Goal: Information Seeking & Learning: Learn about a topic

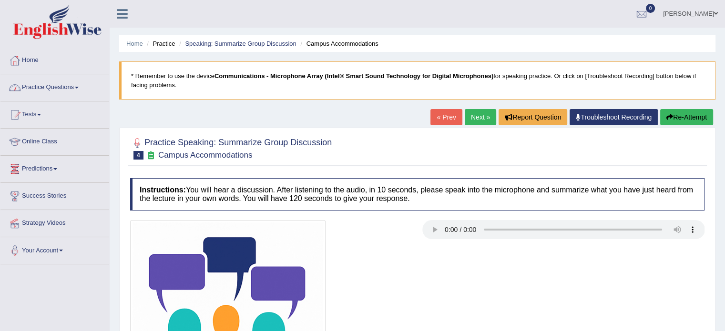
click at [72, 86] on link "Practice Questions" at bounding box center [54, 86] width 109 height 24
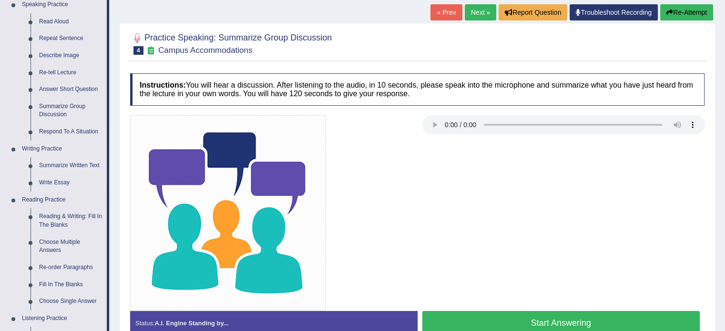
scroll to position [141, 0]
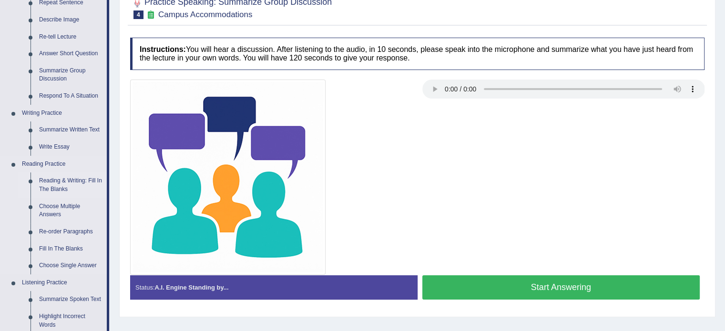
click at [49, 187] on link "Reading & Writing: Fill In The Blanks" at bounding box center [71, 185] width 72 height 25
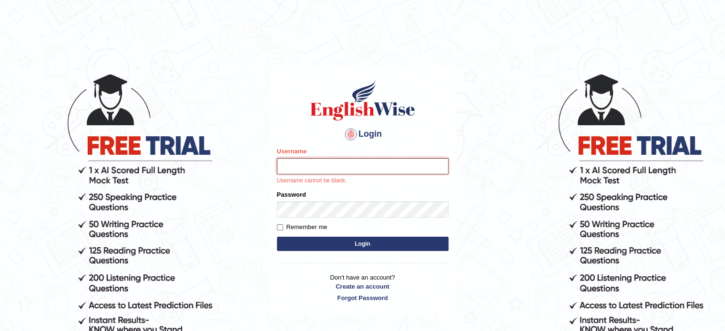
type input "hchadara"
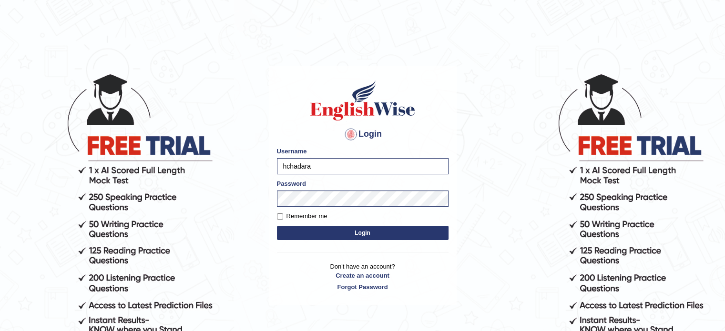
click at [308, 230] on button "Login" at bounding box center [363, 233] width 172 height 14
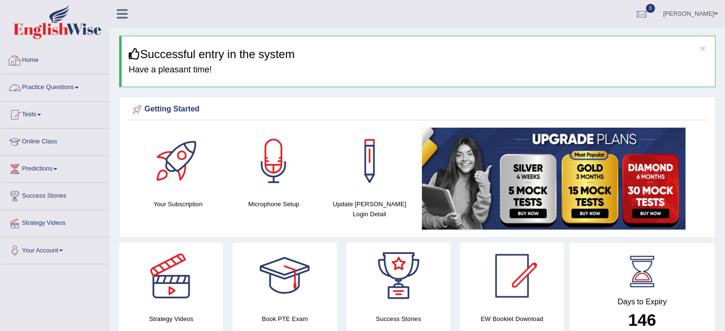
click at [66, 93] on link "Practice Questions" at bounding box center [54, 86] width 109 height 24
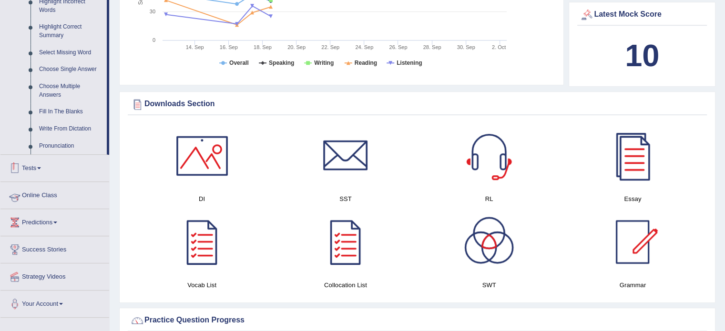
scroll to position [465, 0]
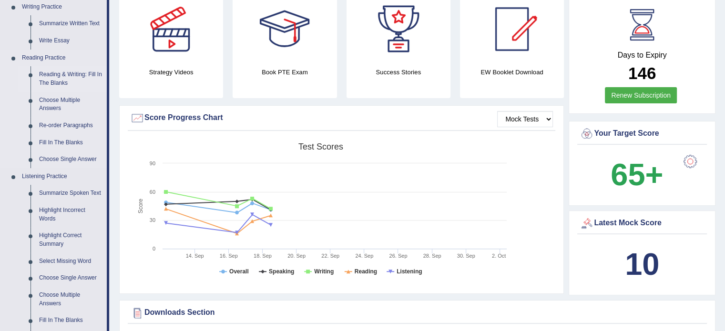
click at [98, 72] on link "Reading & Writing: Fill In The Blanks" at bounding box center [71, 78] width 72 height 25
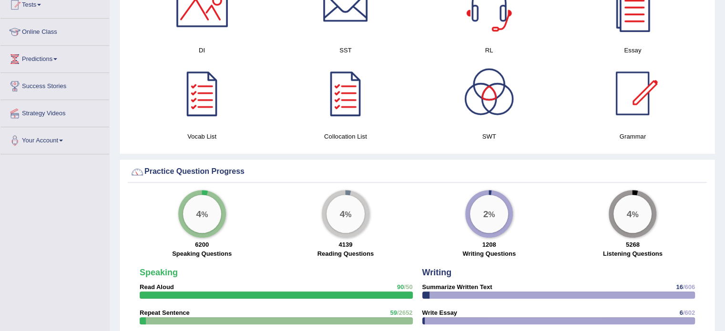
scroll to position [559, 0]
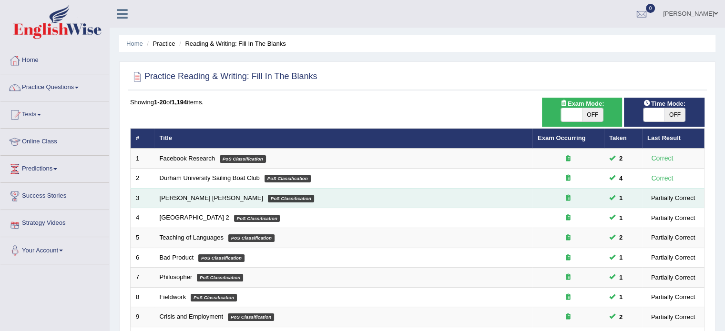
click at [268, 198] on em "PoS Classification" at bounding box center [291, 199] width 46 height 8
click at [217, 194] on td "Mona Lisa PoS Classification" at bounding box center [343, 198] width 378 height 20
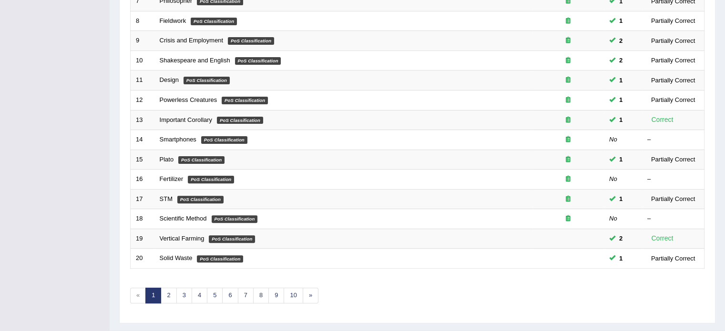
scroll to position [297, 0]
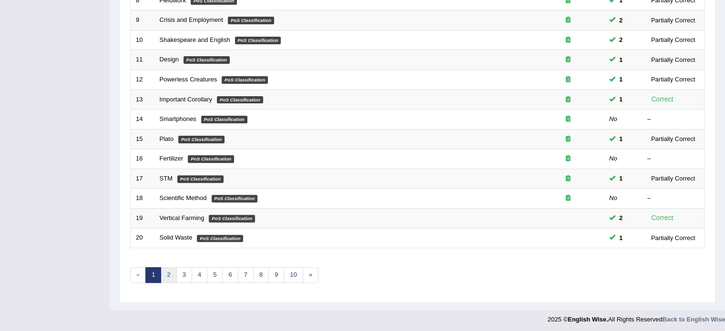
click at [170, 272] on link "2" at bounding box center [169, 275] width 16 height 16
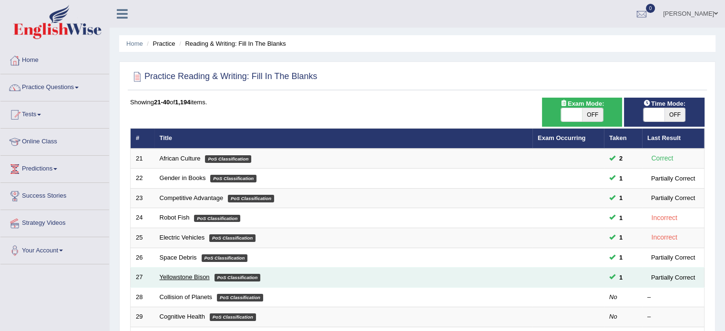
click at [192, 279] on link "Yellowstone Bison" at bounding box center [185, 277] width 50 height 7
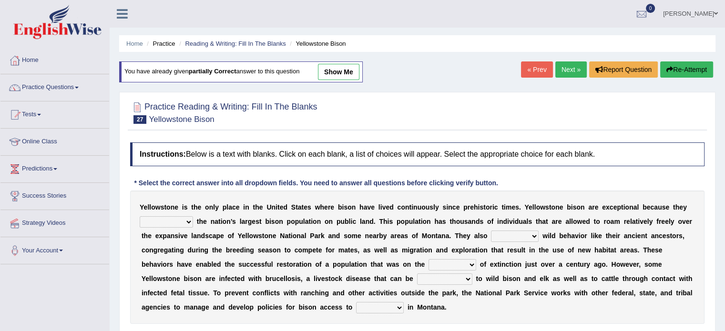
drag, startPoint x: 685, startPoint y: 138, endPoint x: 300, endPoint y: 230, distance: 395.6
click at [300, 230] on div "Instructions: Below is a text with blanks. Click on each blank, a list of choic…" at bounding box center [417, 248] width 579 height 220
click at [168, 219] on select "congregate comprise consist compromise" at bounding box center [166, 221] width 53 height 11
click at [168, 225] on select "congregate comprise consist compromise" at bounding box center [166, 221] width 53 height 11
select select "congregate"
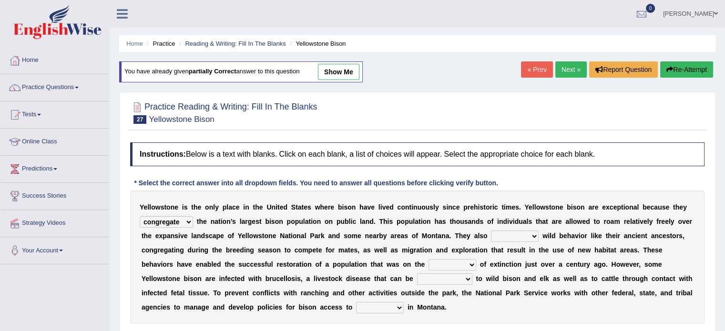
click at [140, 216] on select "congregate comprise consist compromise" at bounding box center [166, 221] width 53 height 11
click at [505, 238] on select "exhibit disregard resist encourage" at bounding box center [515, 236] width 48 height 11
select select "encourage"
click at [491, 231] on select "exhibit disregard resist encourage" at bounding box center [515, 236] width 48 height 11
click at [441, 267] on select "brine brink danger brindle" at bounding box center [453, 264] width 48 height 11
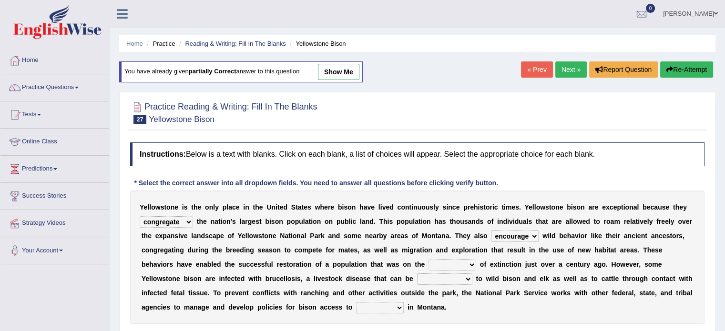
select select "danger"
click at [429, 259] on select "brine brink danger brindle" at bounding box center [453, 264] width 48 height 11
click at [431, 280] on select "transplanted transported transgressed transmitted" at bounding box center [444, 279] width 55 height 11
click at [439, 275] on select "transplanted transported transgressed transmitted" at bounding box center [444, 279] width 55 height 11
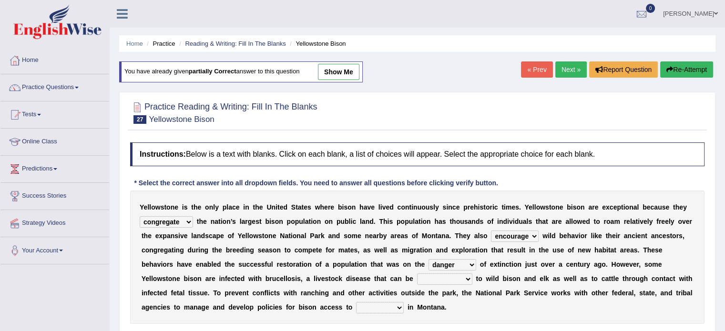
select select "transmitted"
click at [417, 274] on select "transplanted transported transgressed transmitted" at bounding box center [444, 279] width 55 height 11
click at [368, 304] on select "habitat habitat habitant food" at bounding box center [380, 307] width 48 height 11
select select "habitat"
click at [356, 302] on select "habitat habitat habitant food" at bounding box center [380, 307] width 48 height 11
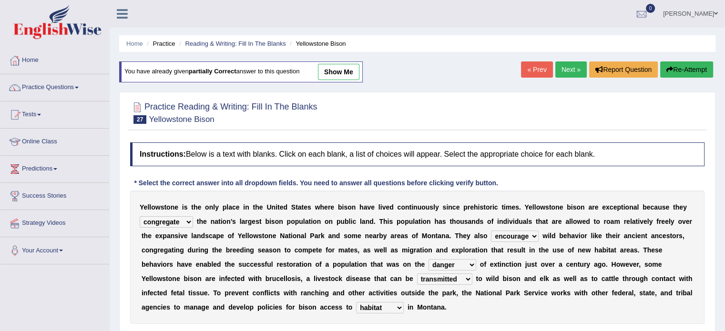
click at [381, 303] on select "habitat habitat habitant food" at bounding box center [380, 307] width 48 height 11
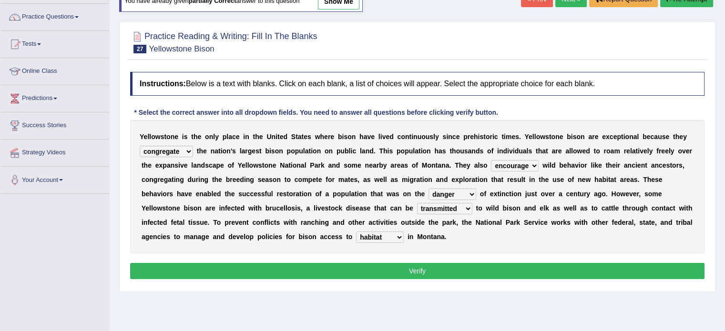
scroll to position [131, 0]
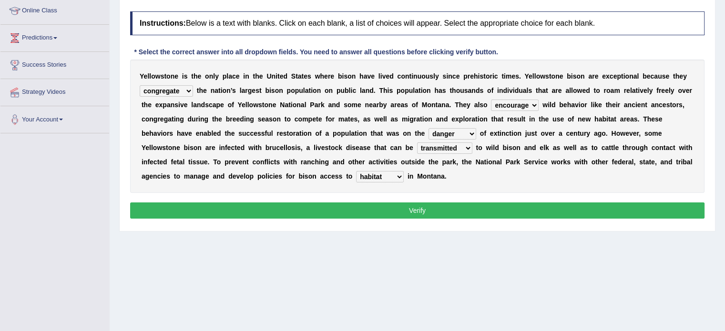
click at [479, 211] on button "Verify" at bounding box center [417, 211] width 575 height 16
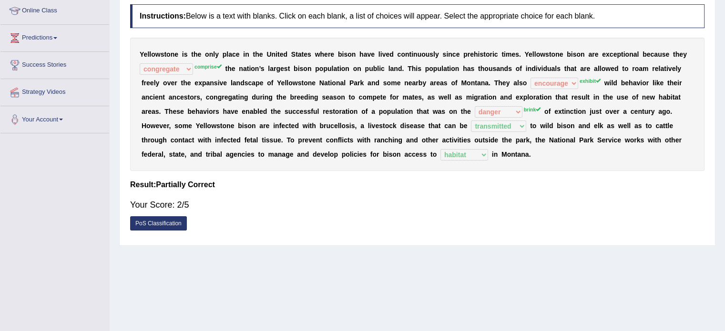
click at [486, 129] on div "Y e l l o w s t o n e i s t h e o n l y p l a c e i n t h e U n i t e d S t a t…" at bounding box center [417, 104] width 575 height 133
click at [622, 153] on div "Y e l l o w s t o n e i s t h e o n l y p l a c e i n t h e U n i t e d S t a t…" at bounding box center [417, 104] width 575 height 133
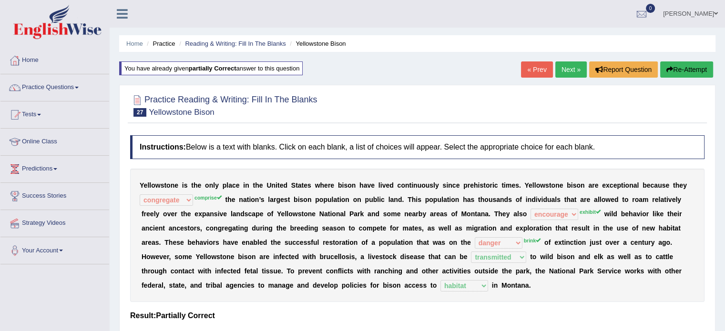
click at [667, 69] on icon "button" at bounding box center [670, 69] width 7 height 7
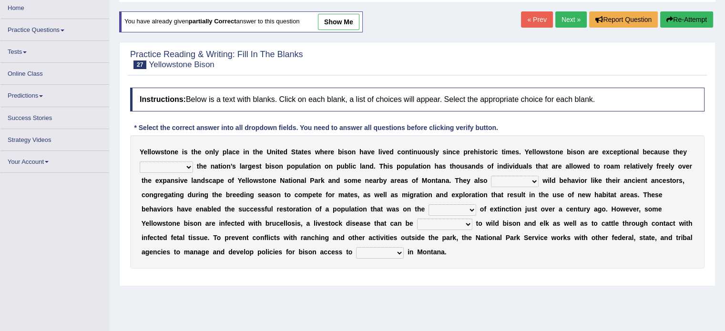
scroll to position [53, 0]
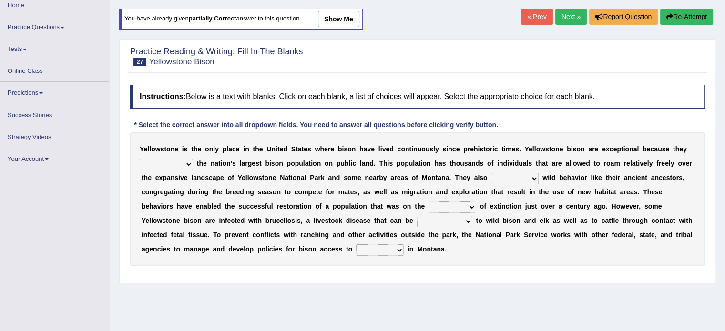
click at [172, 164] on select "congregate comprise consist compromise" at bounding box center [166, 164] width 53 height 11
select select "comprise"
click at [140, 159] on select "congregate comprise consist compromise" at bounding box center [166, 164] width 53 height 11
click at [503, 179] on select "exhibit disregard resist encourage" at bounding box center [515, 178] width 48 height 11
select select "exhibit"
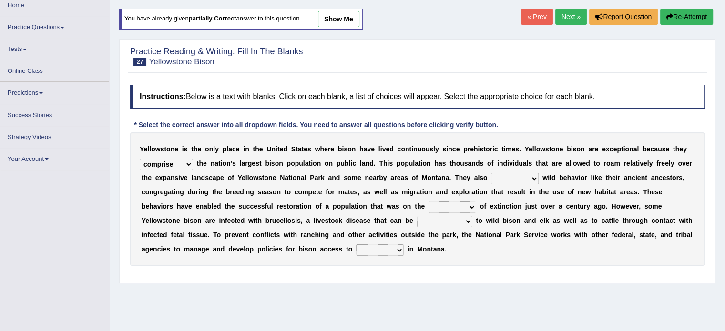
click at [491, 173] on select "exhibit disregard resist encourage" at bounding box center [515, 178] width 48 height 11
click at [463, 205] on select "brine brink danger brindle" at bounding box center [453, 207] width 48 height 11
select select "brink"
click at [429, 202] on select "brine brink danger brindle" at bounding box center [453, 207] width 48 height 11
click at [443, 220] on select "transplanted transported transgressed transmitted" at bounding box center [444, 221] width 55 height 11
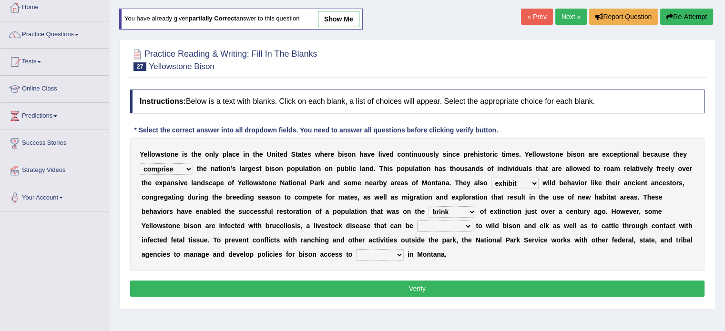
select select "transmitted"
click at [417, 221] on select "transplanted transported transgressed transmitted" at bounding box center [444, 226] width 55 height 11
click at [400, 253] on select "habitat habitat habitant food" at bounding box center [380, 254] width 48 height 11
select select "habitat"
click at [356, 249] on select "habitat habitat habitant food" at bounding box center [380, 254] width 48 height 11
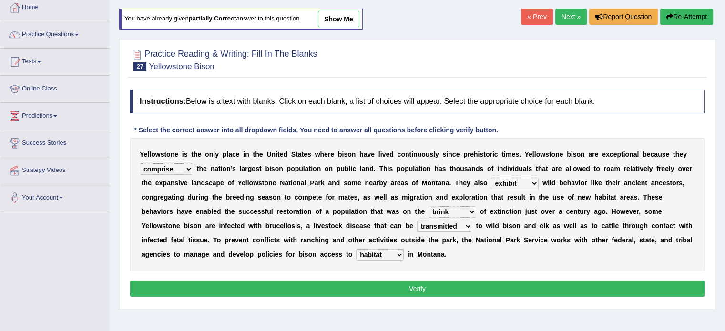
click at [391, 287] on button "Verify" at bounding box center [417, 289] width 575 height 16
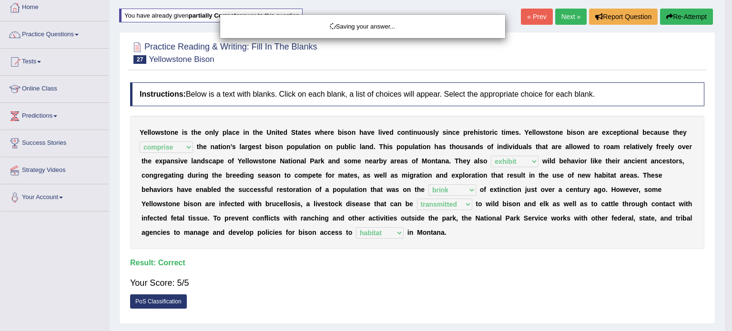
click at [391, 287] on div "Saving your answer..." at bounding box center [366, 165] width 732 height 331
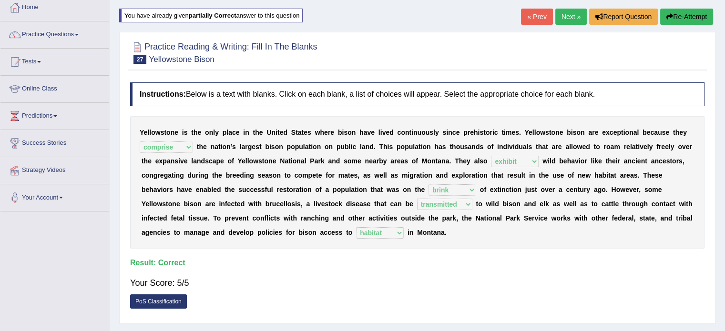
click at [563, 16] on link "Next »" at bounding box center [570, 17] width 31 height 16
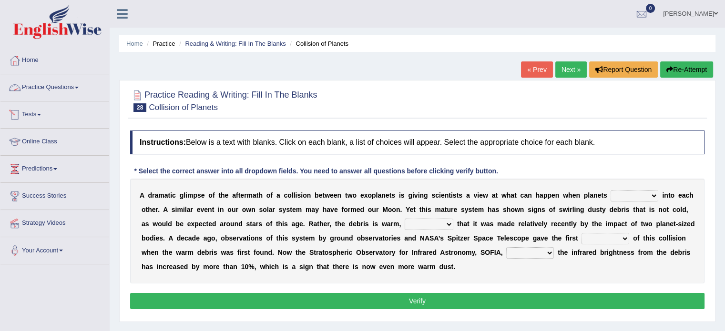
click at [30, 83] on link "Practice Questions" at bounding box center [54, 86] width 109 height 24
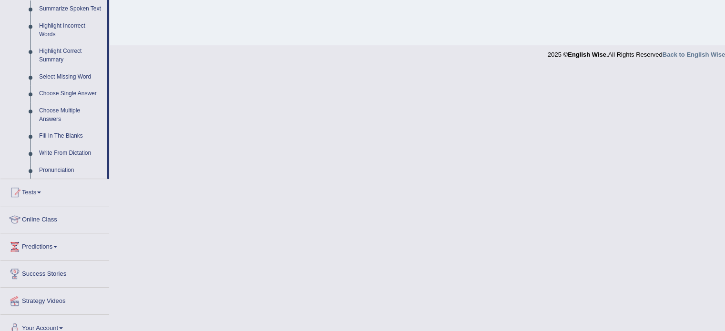
scroll to position [442, 0]
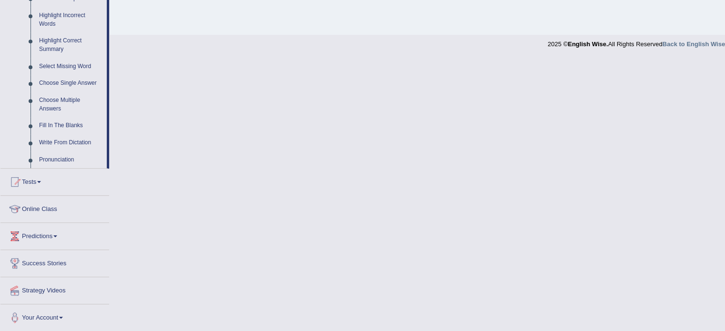
click at [33, 185] on link "Tests" at bounding box center [54, 181] width 109 height 24
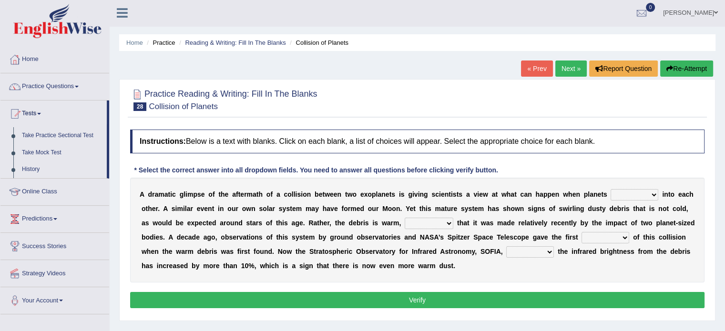
scroll to position [0, 0]
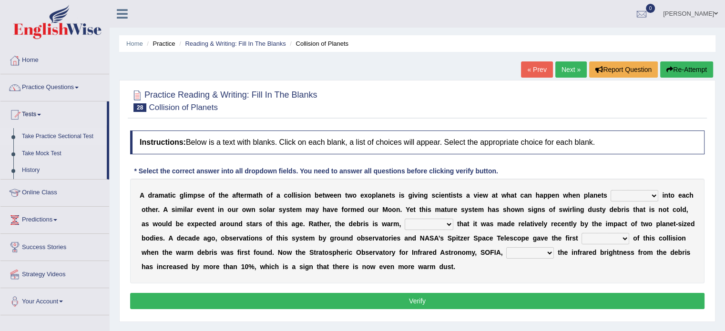
click at [44, 138] on link "Take Practice Sectional Test" at bounding box center [62, 136] width 89 height 17
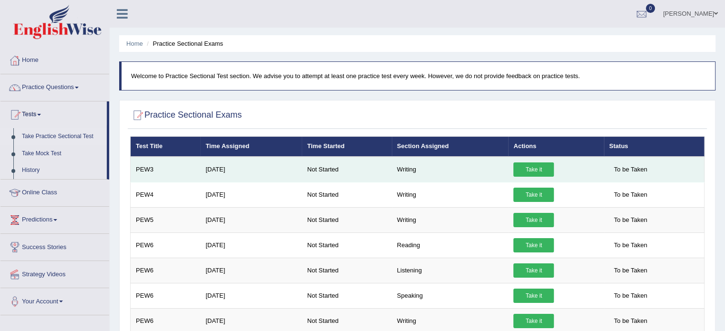
click at [542, 173] on link "Take it" at bounding box center [533, 170] width 41 height 14
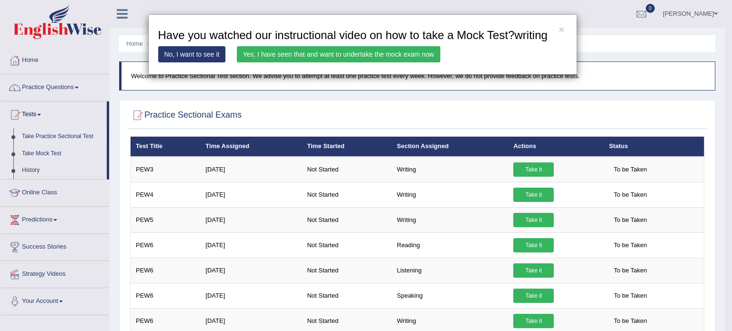
click at [363, 49] on link "Yes, I have seen that and want to undertake the mock exam now" at bounding box center [339, 54] width 204 height 16
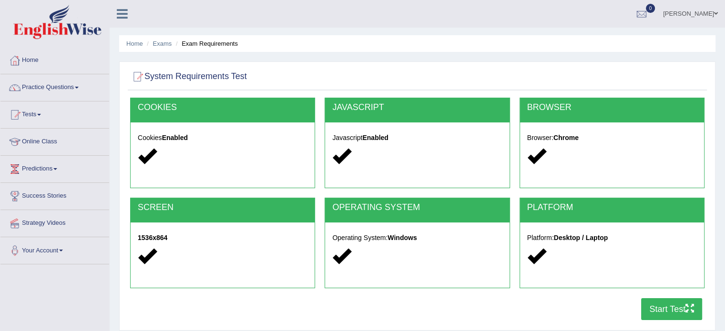
click at [683, 304] on button "Start Test" at bounding box center [671, 309] width 61 height 22
